Goal: Task Accomplishment & Management: Complete application form

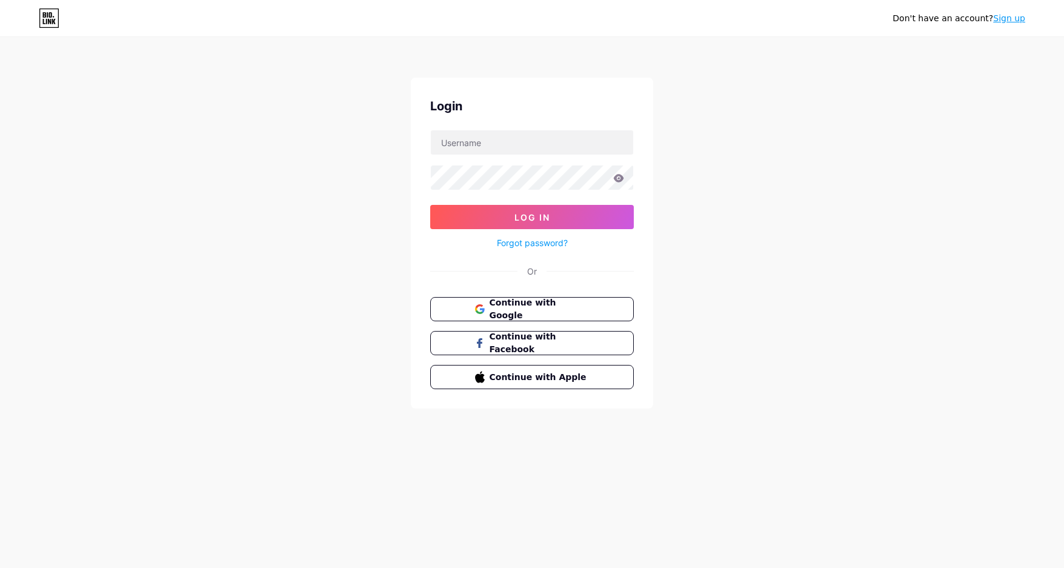
drag, startPoint x: 1011, startPoint y: 22, endPoint x: 951, endPoint y: 25, distance: 59.4
click at [1011, 22] on link "Sign up" at bounding box center [1009, 18] width 32 height 10
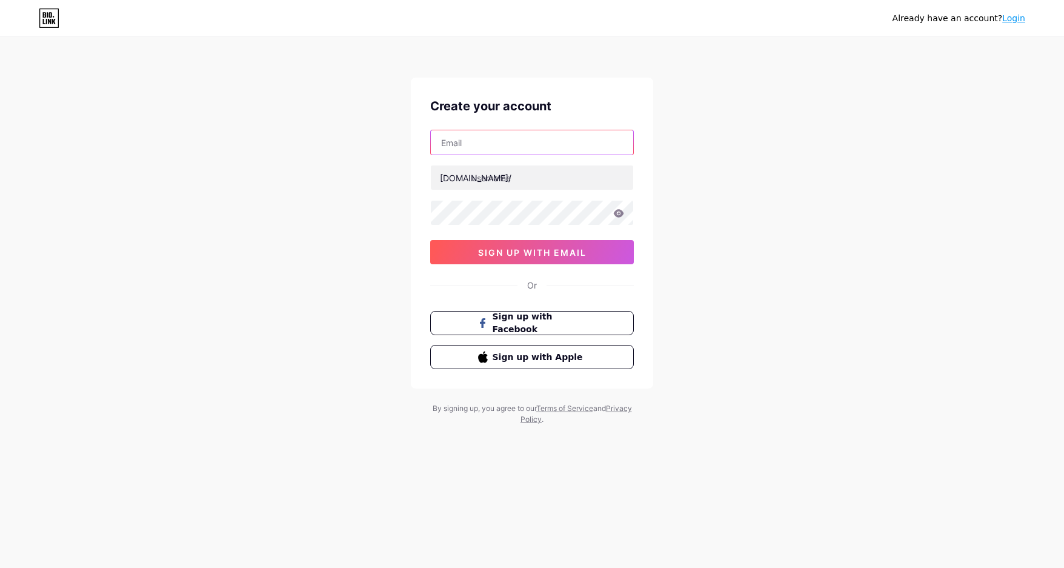
click at [493, 153] on input "text" at bounding box center [532, 142] width 202 height 24
type input "[EMAIL_ADDRESS][DOMAIN_NAME]"
drag, startPoint x: 556, startPoint y: 178, endPoint x: 526, endPoint y: 192, distance: 32.5
click at [553, 178] on input "text" at bounding box center [532, 177] width 202 height 24
paste input "56wukcom"
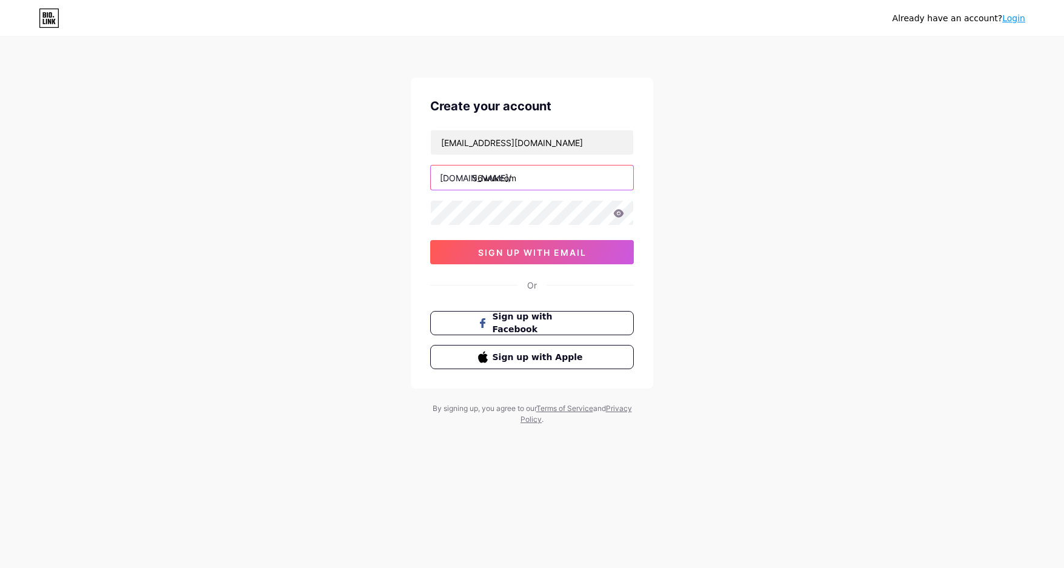
type input "56wukcom"
drag, startPoint x: 312, startPoint y: 263, endPoint x: 344, endPoint y: 267, distance: 32.4
click at [316, 264] on div "Already have an account? Login Create your account [EMAIL_ADDRESS][DOMAIN_NAME]…" at bounding box center [532, 231] width 1064 height 463
click at [468, 260] on button "sign up with email" at bounding box center [532, 252] width 204 height 24
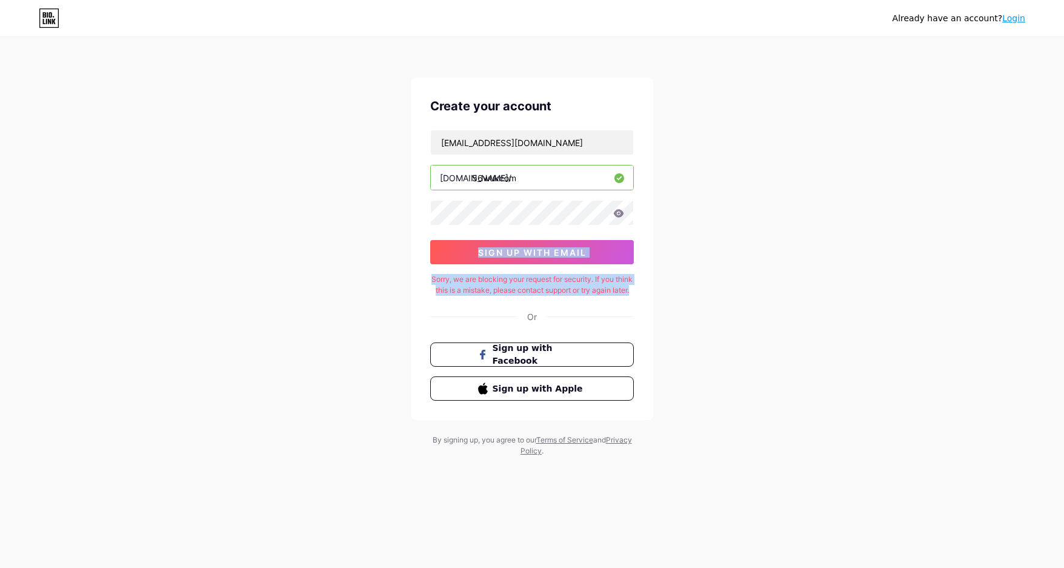
click at [299, 319] on div "Already have an account? Login Create your account [EMAIL_ADDRESS][DOMAIN_NAME]…" at bounding box center [532, 247] width 1064 height 495
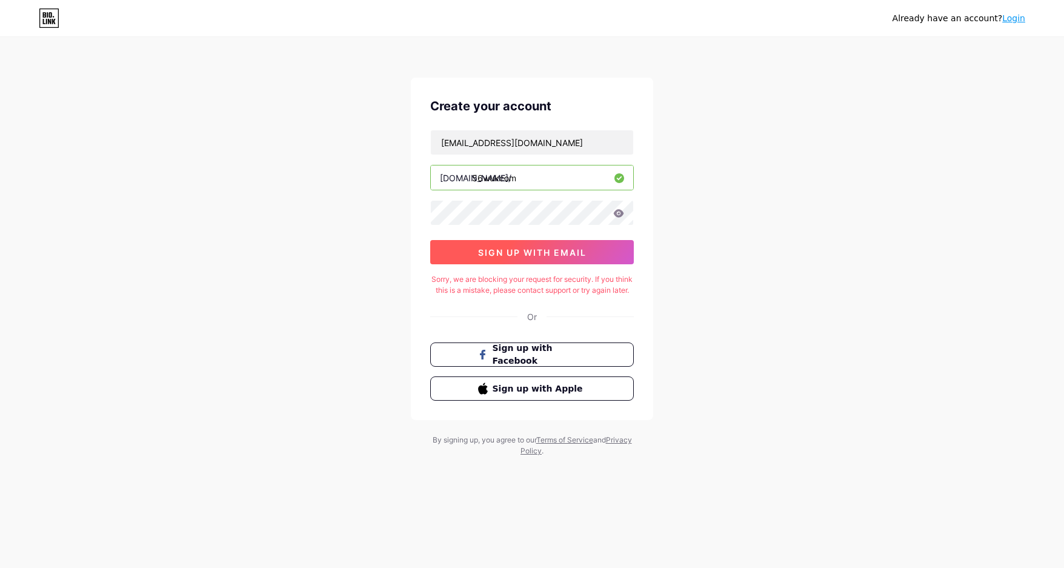
click at [488, 254] on span "sign up with email" at bounding box center [532, 252] width 108 height 10
click at [1016, 19] on link "Login" at bounding box center [1013, 18] width 23 height 10
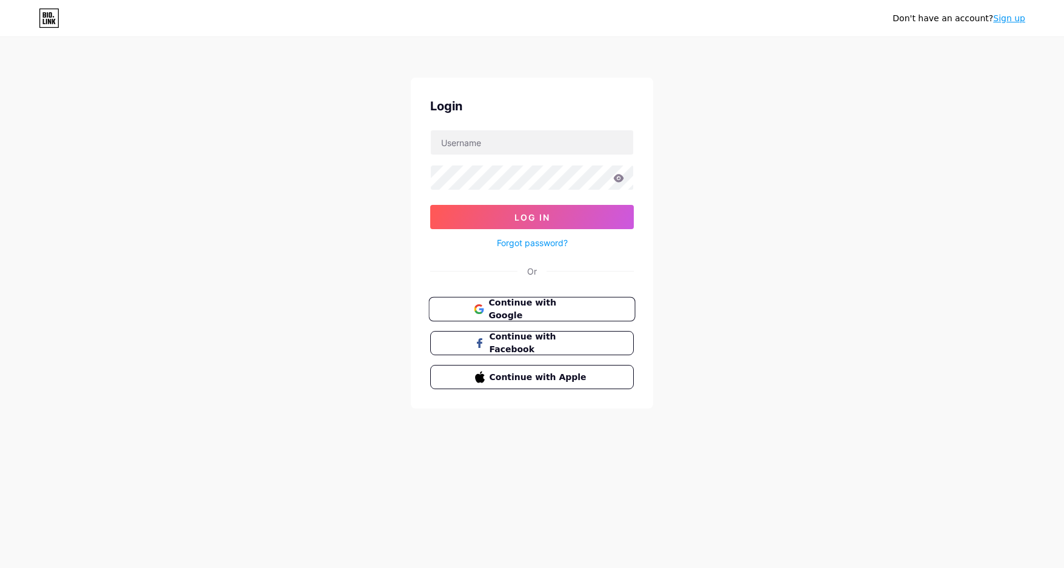
click at [525, 319] on button "Continue with Google" at bounding box center [531, 309] width 207 height 25
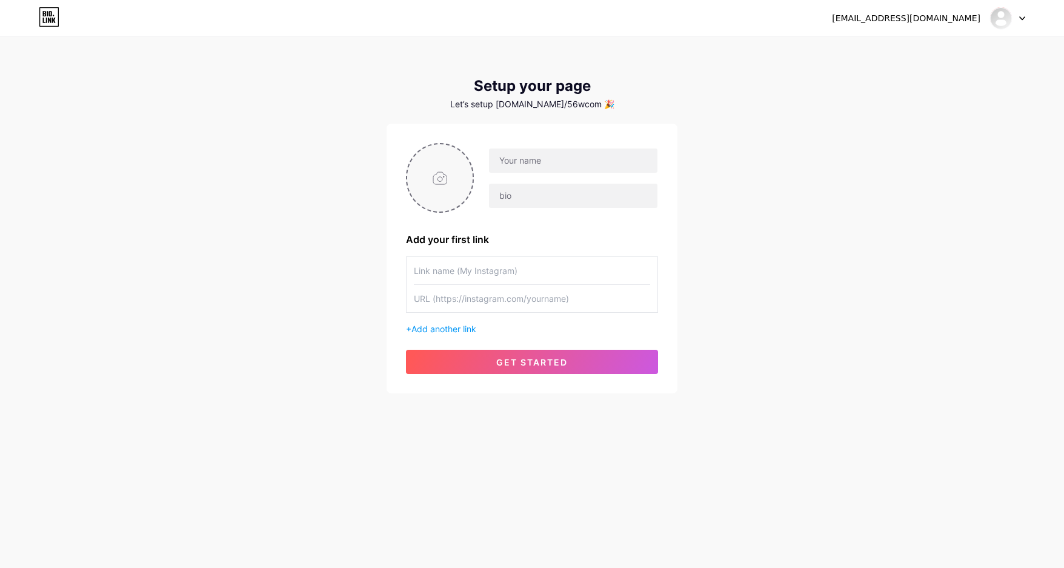
click at [443, 184] on input "file" at bounding box center [439, 177] width 65 height 67
type input "C:\fakepath\avt.jpg"
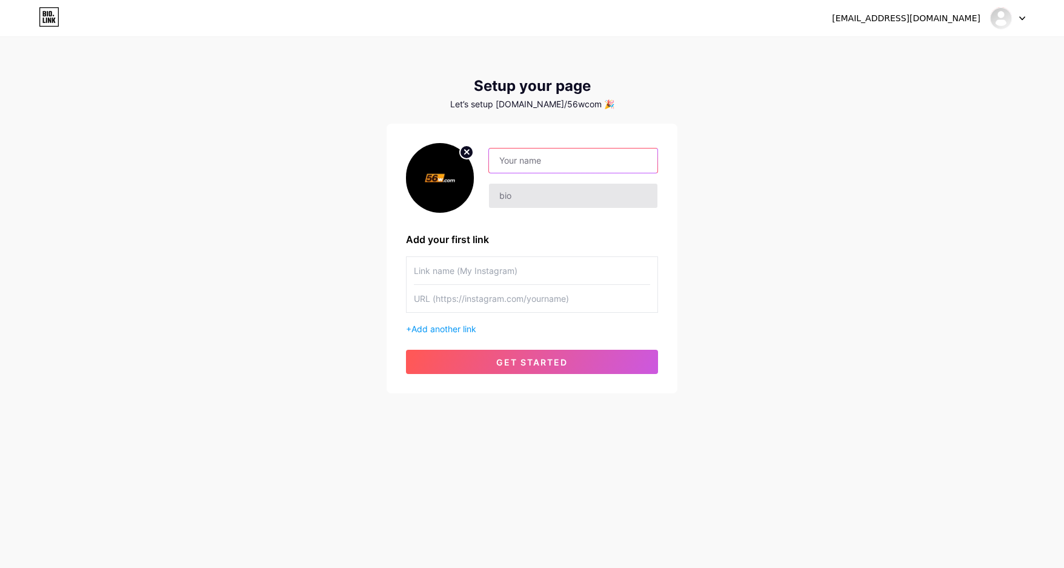
drag, startPoint x: 588, startPoint y: 156, endPoint x: 507, endPoint y: 193, distance: 89.2
click at [586, 156] on input "text" at bounding box center [573, 160] width 168 height 24
paste input "56w com"
type input "56w com"
click at [507, 193] on input "text" at bounding box center [573, 196] width 168 height 24
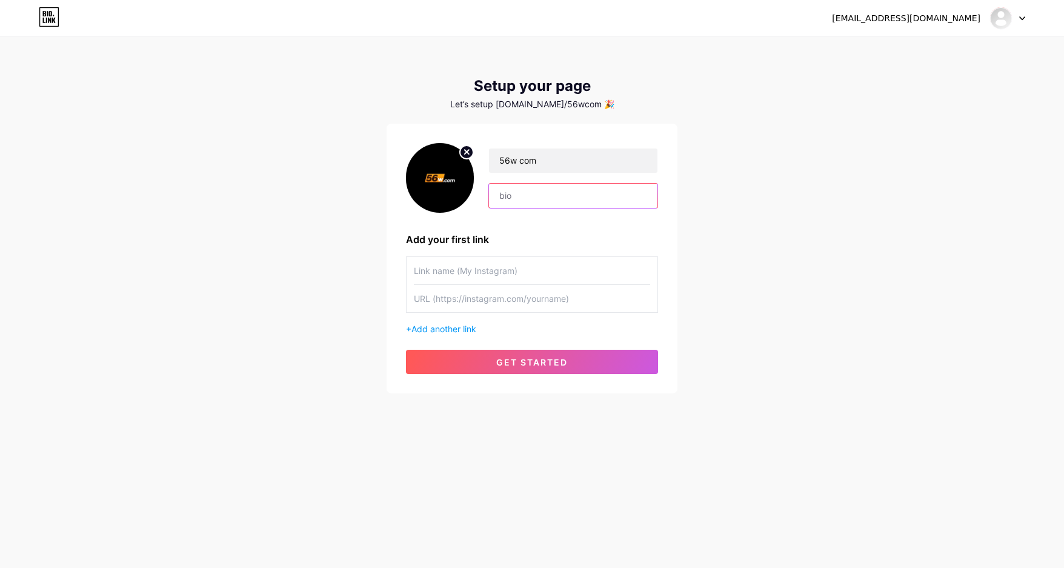
drag, startPoint x: 553, startPoint y: 196, endPoint x: 541, endPoint y: 219, distance: 26.0
click at [553, 196] on input "text" at bounding box center [573, 196] width 168 height 24
paste input "💎 56w Oficial | Jogos Online, Vantagens VIP e Saques Ágeis"
type input "💎 56w Oficial | Jogos Online, Vantagens VIP e Saques Ágeis"
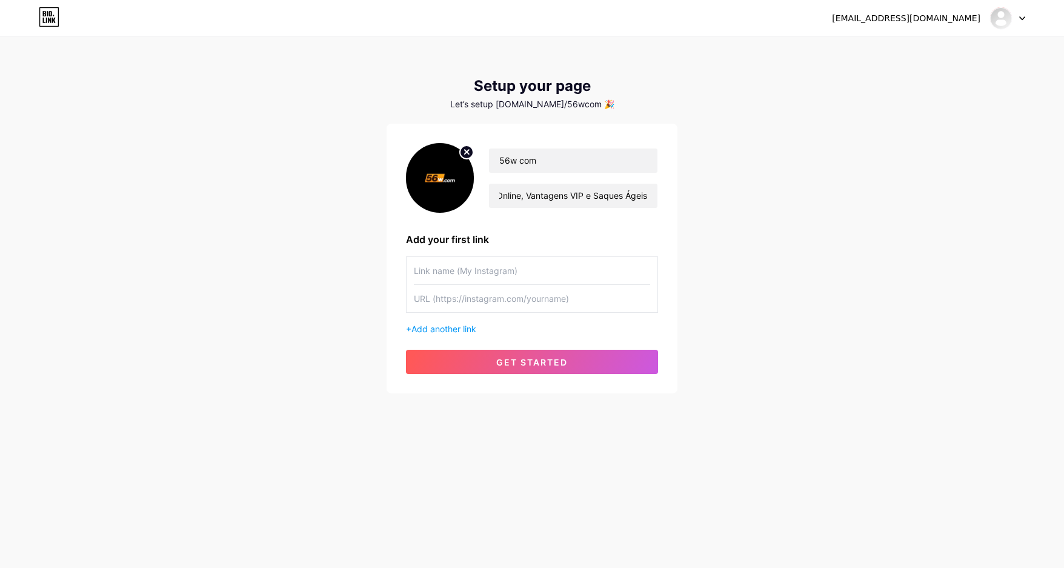
scroll to position [0, 0]
drag, startPoint x: 517, startPoint y: 272, endPoint x: 461, endPoint y: 307, distance: 66.1
click at [511, 275] on input "text" at bounding box center [532, 270] width 236 height 27
paste input "https://56w.uk.com/"
type input "https://56w.uk.com/"
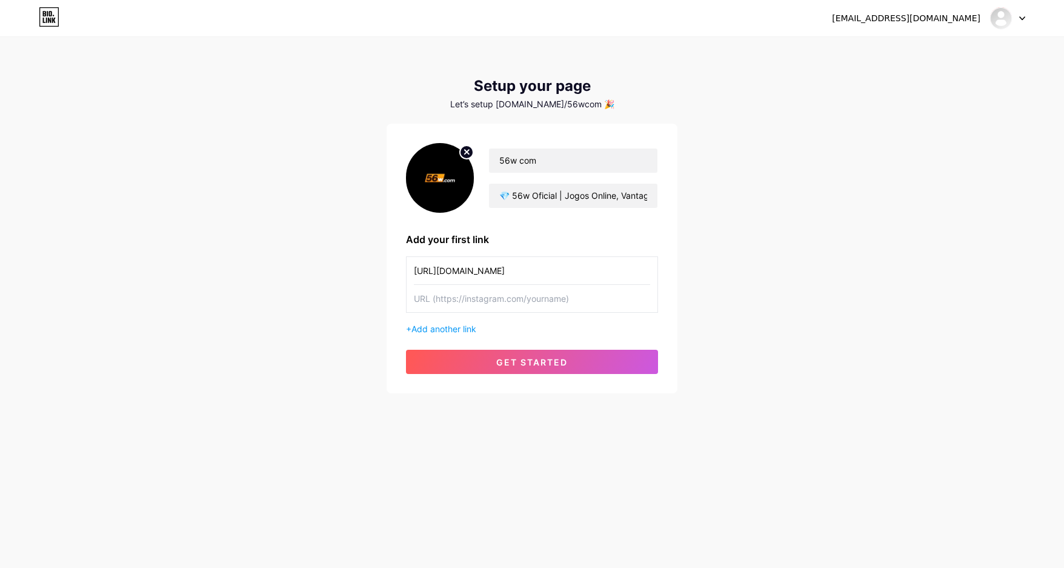
click at [458, 307] on input "text" at bounding box center [532, 298] width 236 height 27
paste input "https://56w.uk.com/"
type input "https://56w.uk.com/"
click at [447, 332] on span "Add another link" at bounding box center [443, 329] width 65 height 10
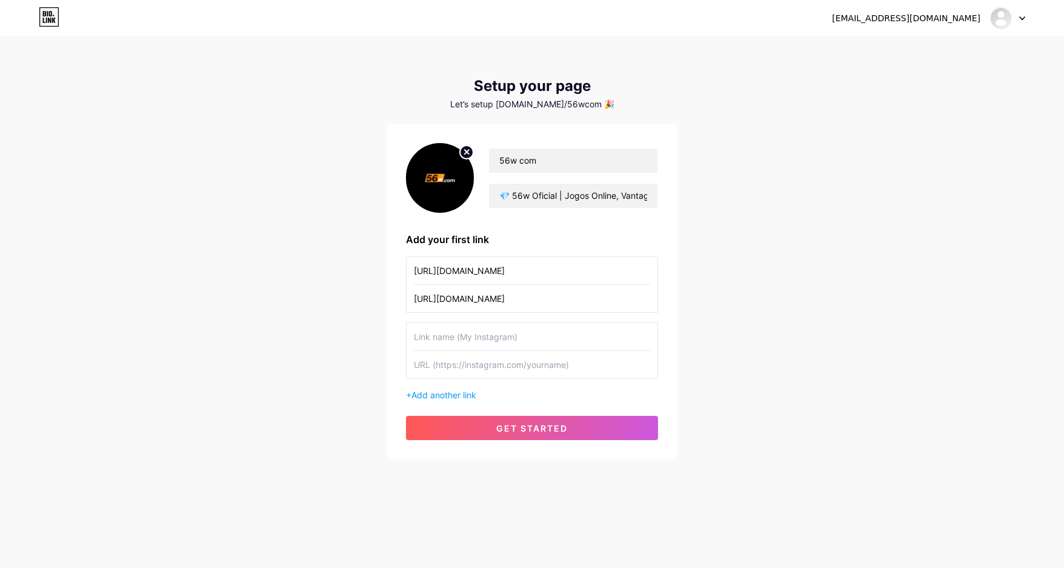
drag, startPoint x: 508, startPoint y: 328, endPoint x: 417, endPoint y: 356, distance: 95.0
click at [506, 328] on input "text" at bounding box center [532, 336] width 236 height 27
paste input "https://www.facebook.com/56wukcom"
type input "https://www.facebook.com/56wukcom"
drag, startPoint x: 428, startPoint y: 360, endPoint x: 430, endPoint y: 394, distance: 33.4
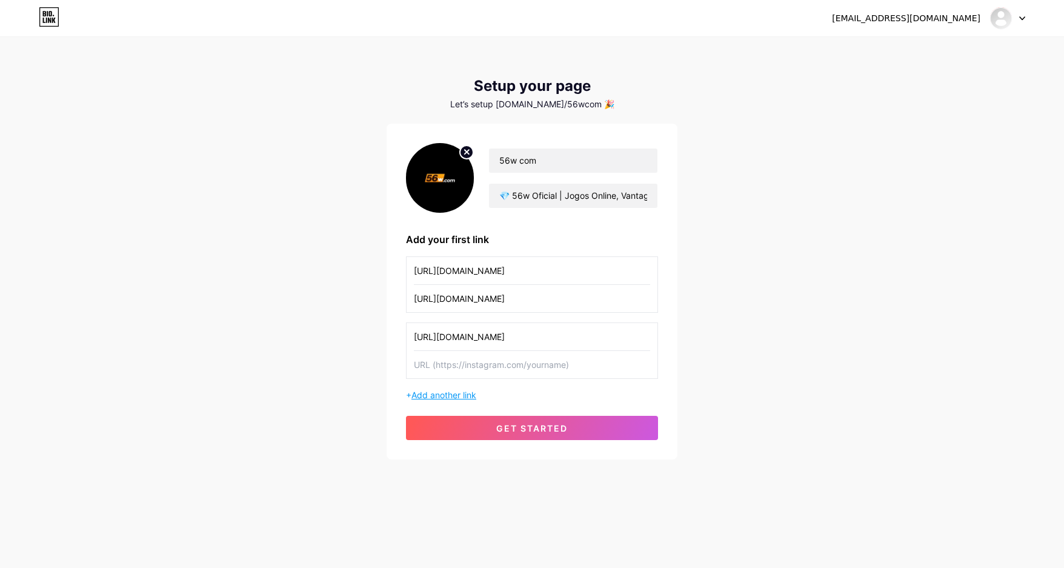
click at [429, 362] on input "text" at bounding box center [532, 364] width 236 height 27
paste input "https://www.facebook.com/56wukcom"
type input "https://www.facebook.com/56wukcom"
click at [430, 394] on span "Add another link" at bounding box center [443, 395] width 65 height 10
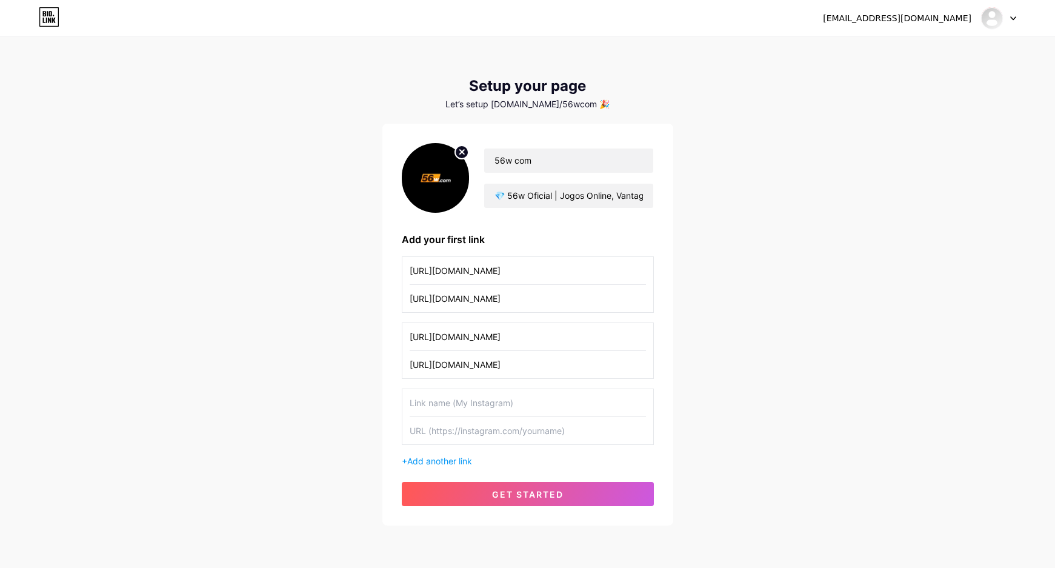
click at [462, 401] on input "text" at bounding box center [528, 402] width 236 height 27
paste input "https://twitter.com/56wukcom"
type input "https://twitter.com/56wukcom"
click at [436, 425] on input "text" at bounding box center [528, 430] width 236 height 27
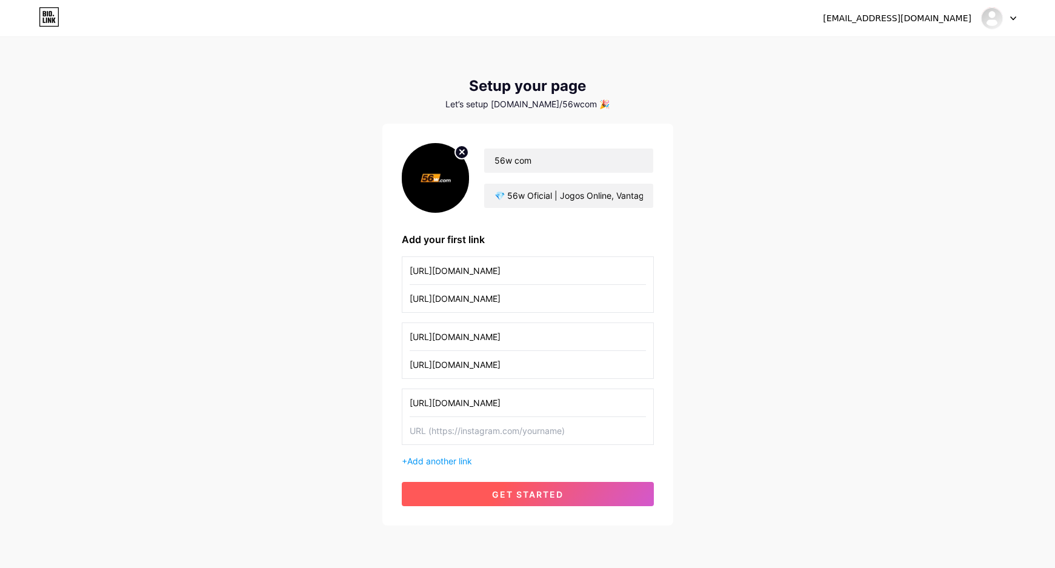
paste input "https://twitter.com/56wukcom"
type input "https://twitter.com/56wukcom"
click at [467, 493] on button "get started" at bounding box center [528, 494] width 252 height 24
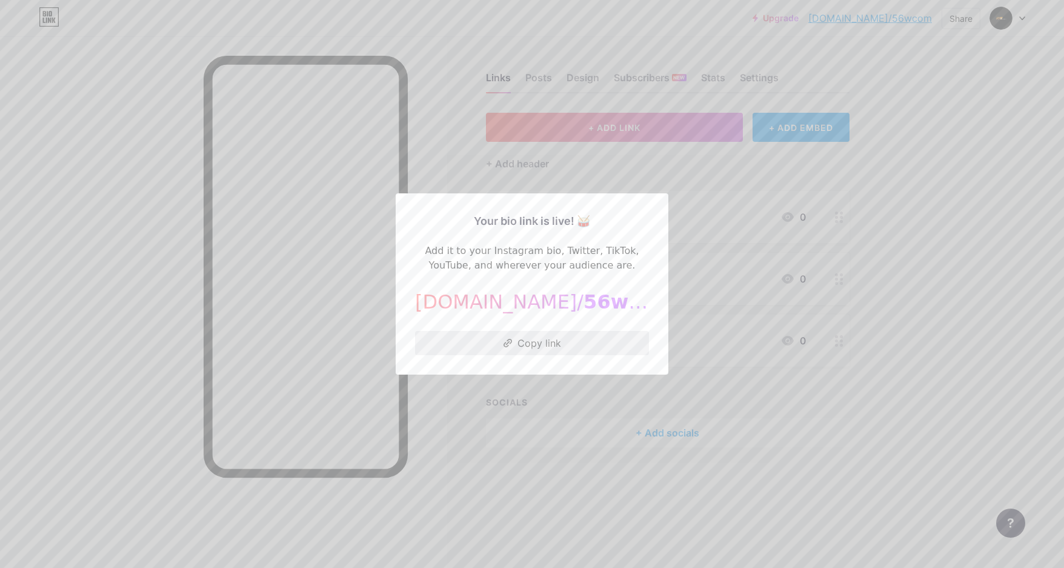
click at [553, 343] on button "Copy link" at bounding box center [532, 343] width 234 height 24
